Goal: Information Seeking & Learning: Learn about a topic

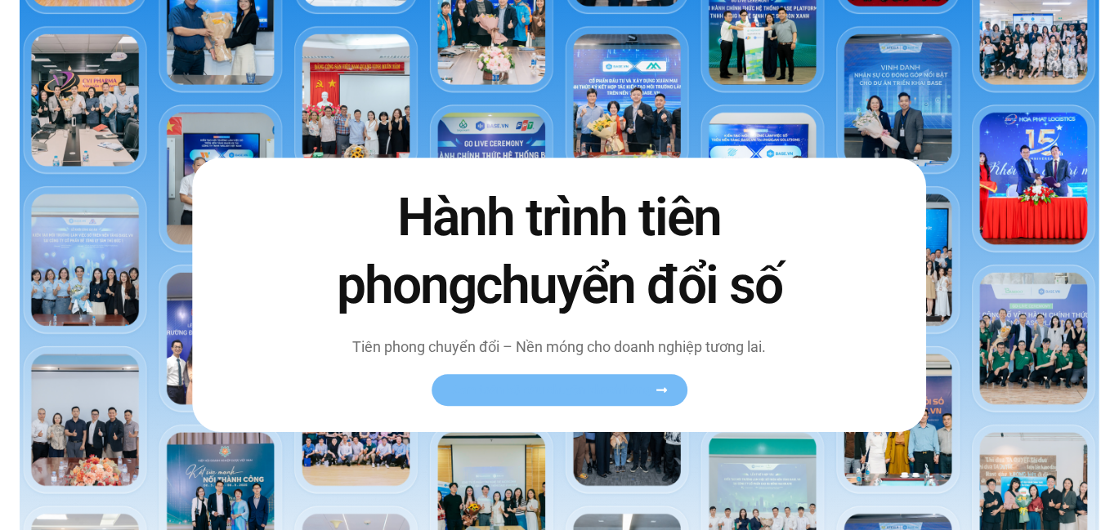
click at [544, 399] on link "Xem toàn bộ câu chuyện khách hàng" at bounding box center [560, 391] width 256 height 32
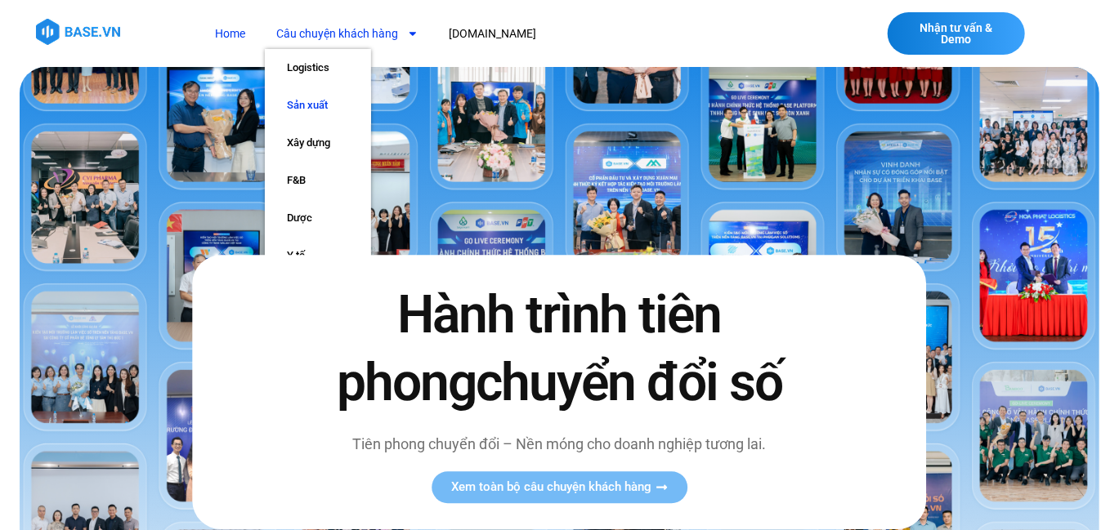
click at [318, 106] on link "Sản xuất" at bounding box center [318, 106] width 106 height 38
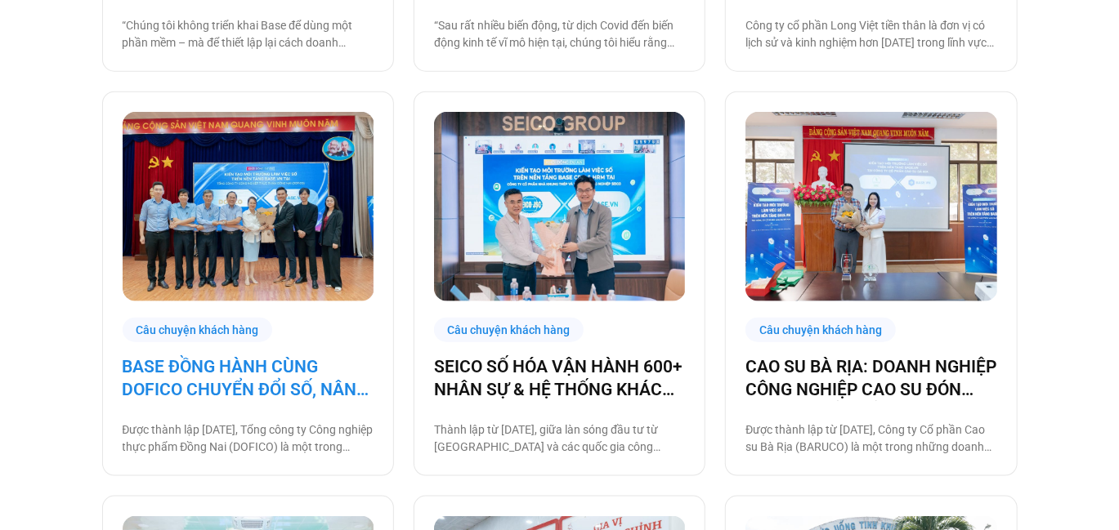
scroll to position [755, 0]
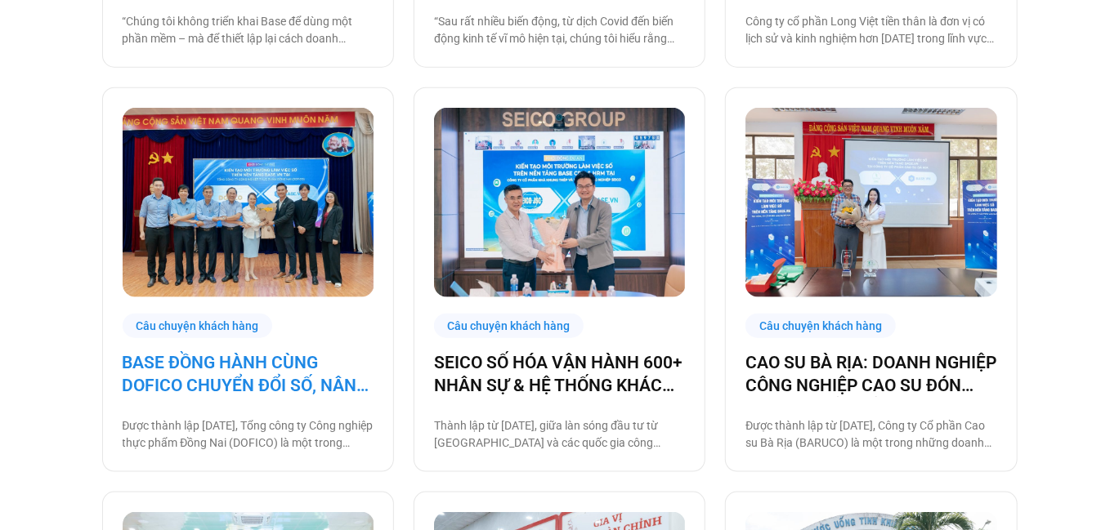
click at [291, 378] on link "BASE ĐỒNG HÀNH CÙNG DOFICO CHUYỂN ĐỔI SỐ, NÂNG CAO VỊ THẾ DOANH NGHIỆP VIỆT" at bounding box center [248, 374] width 251 height 46
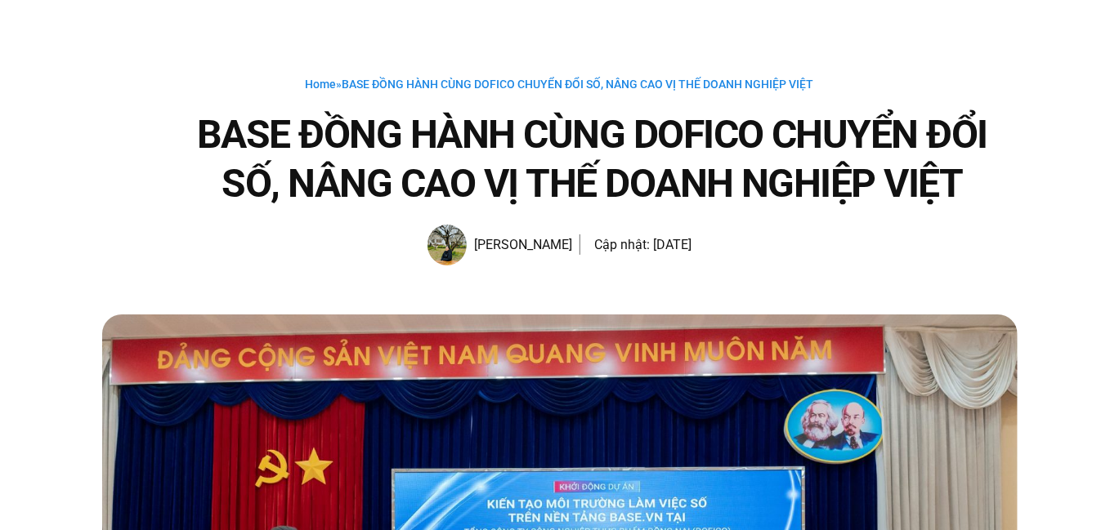
scroll to position [55, 0]
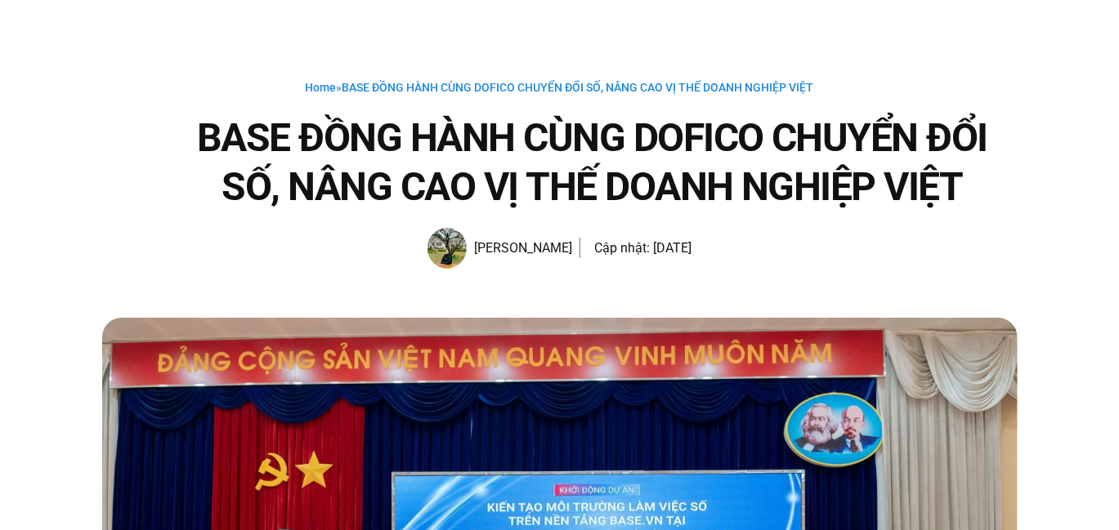
click at [689, 127] on h1 "BASE ĐỒNG HÀNH CÙNG DOFICO CHUYỂN ĐỔI SỐ, NÂNG CAO VỊ THẾ DOANH NGHIỆP VIỆT" at bounding box center [593, 163] width 850 height 98
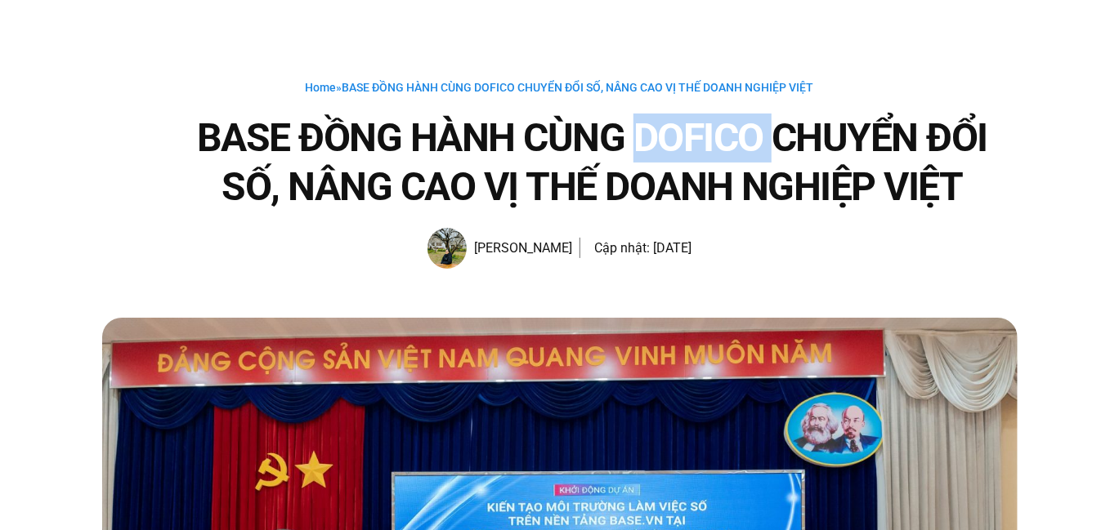
click at [689, 127] on h1 "BASE ĐỒNG HÀNH CÙNG DOFICO CHUYỂN ĐỔI SỐ, NÂNG CAO VỊ THẾ DOANH NGHIỆP VIỆT" at bounding box center [593, 163] width 850 height 98
